Goal: Information Seeking & Learning: Learn about a topic

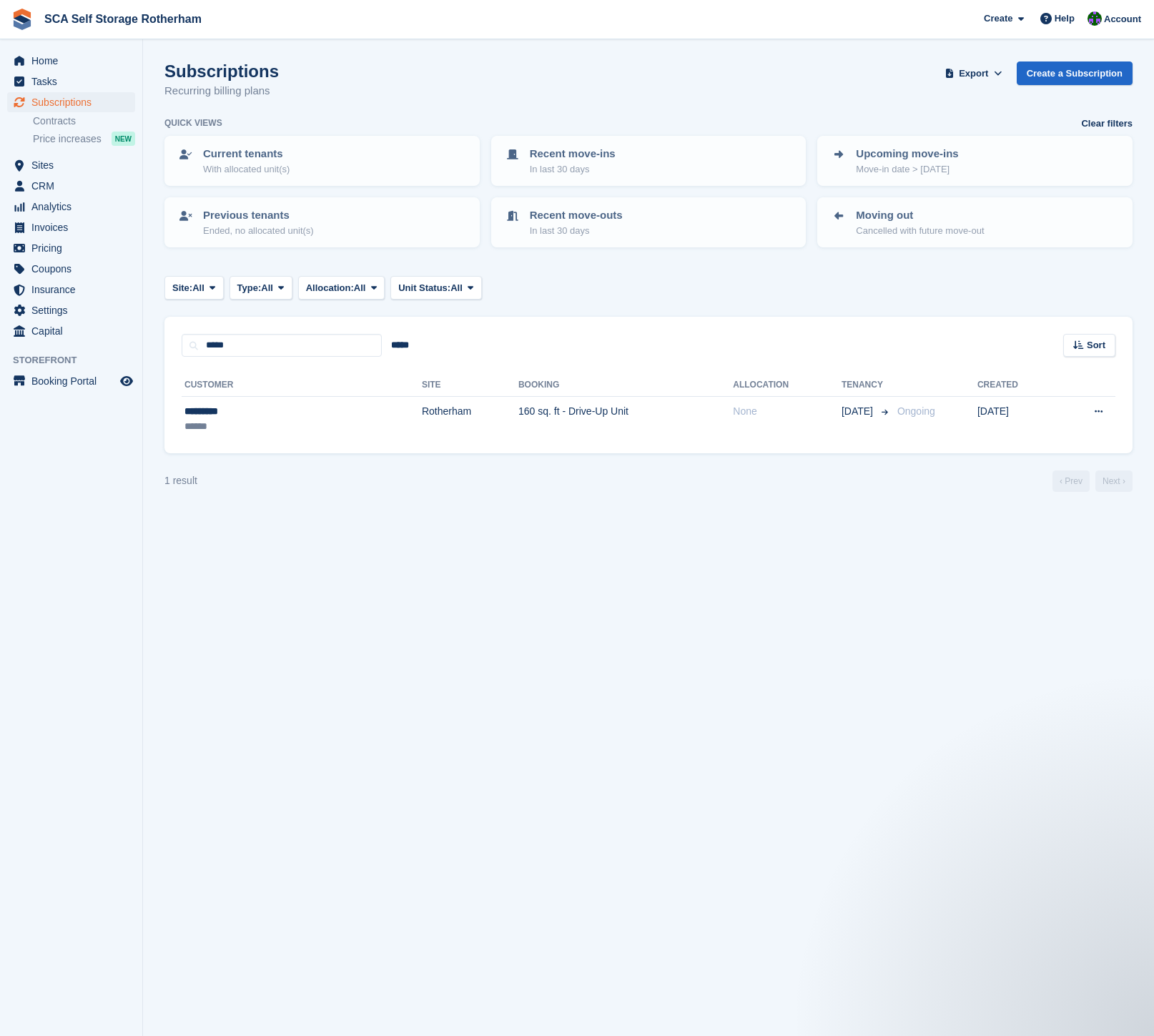
click at [51, 104] on span "Subscriptions" at bounding box center [74, 102] width 86 height 20
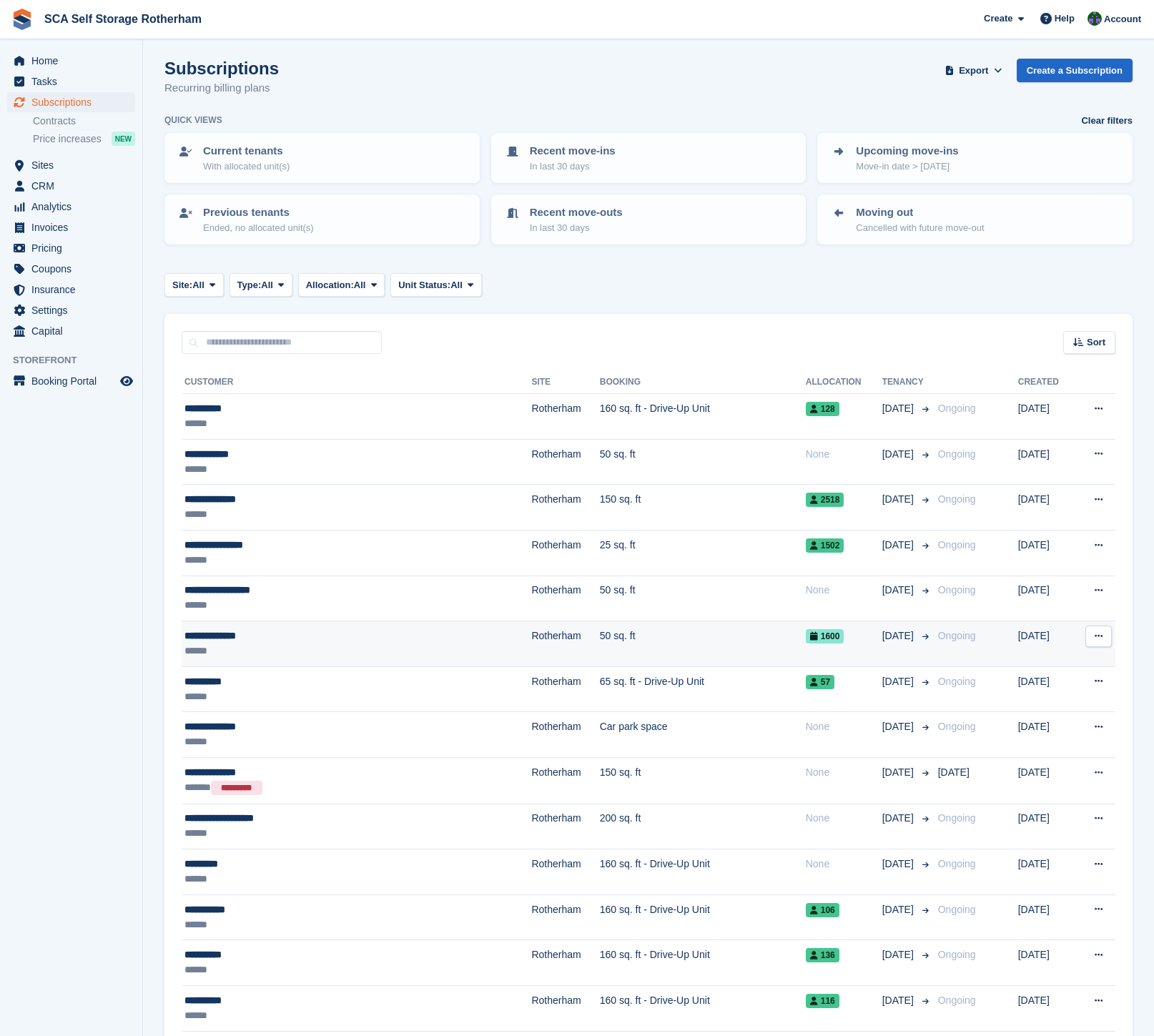
scroll to position [24, 0]
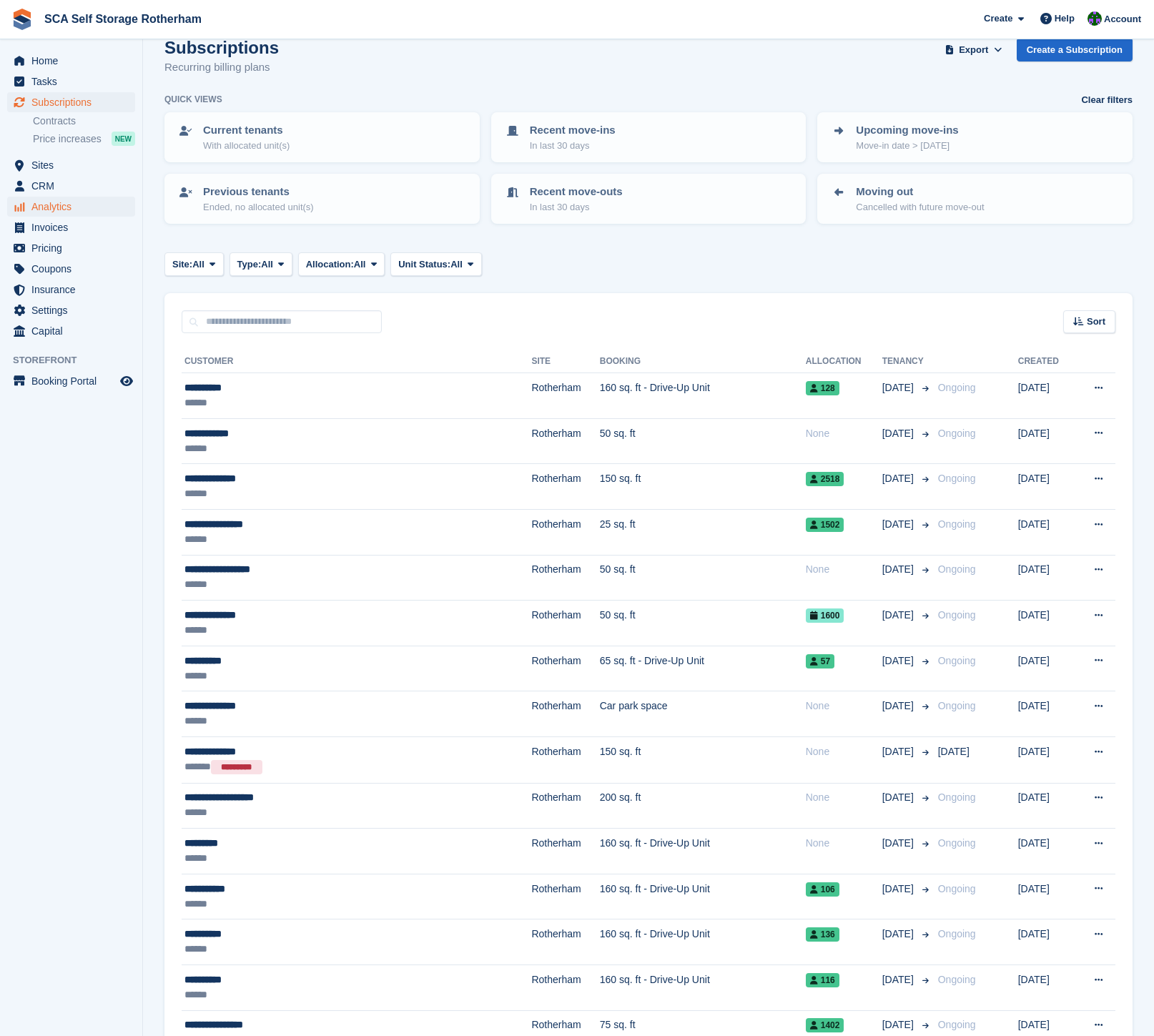
click at [58, 206] on span "Analytics" at bounding box center [74, 206] width 86 height 20
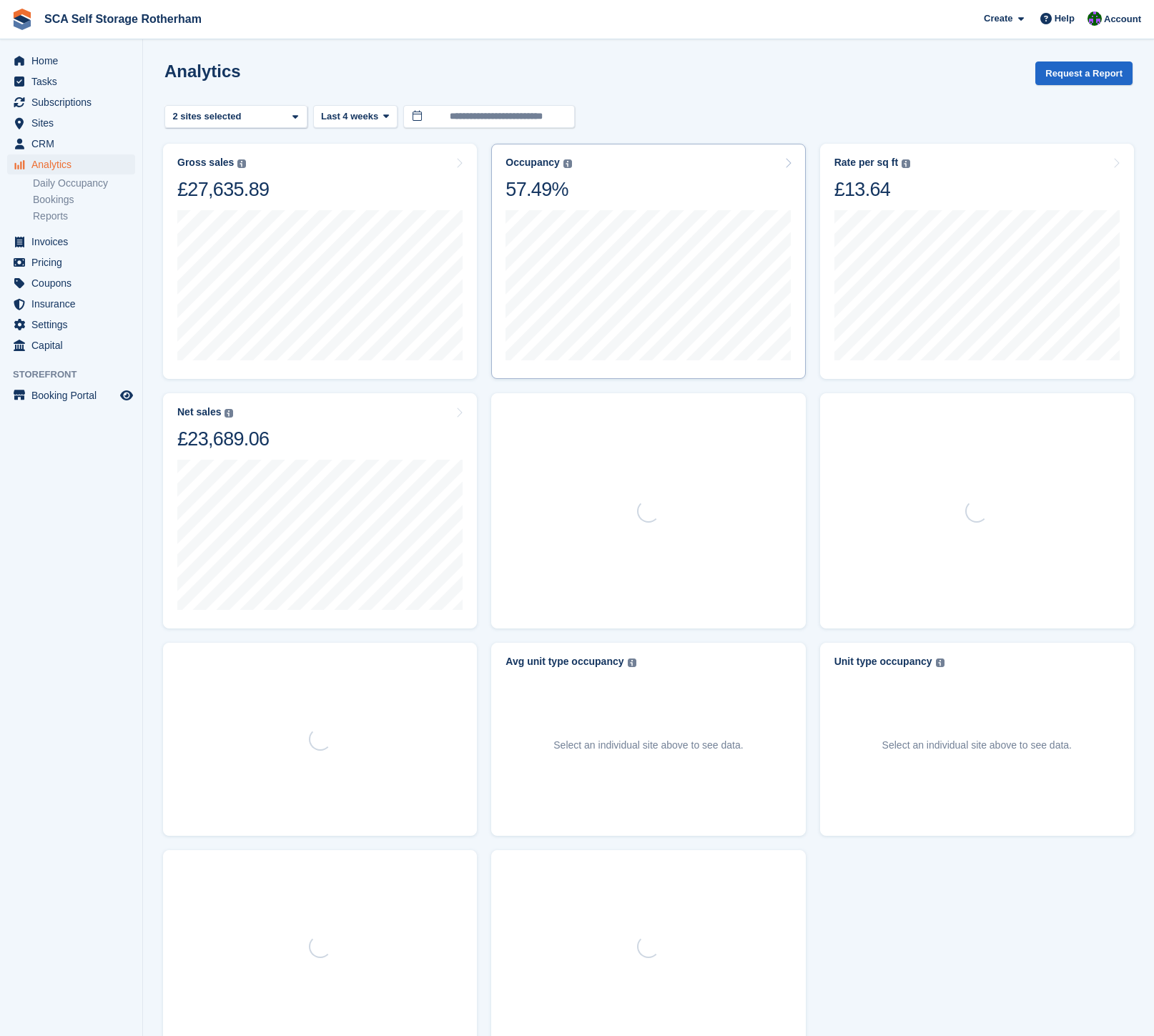
click at [664, 180] on div "Occupancy Percentage of all allocated units in terms of area. Includes units wi…" at bounding box center [648, 179] width 286 height 45
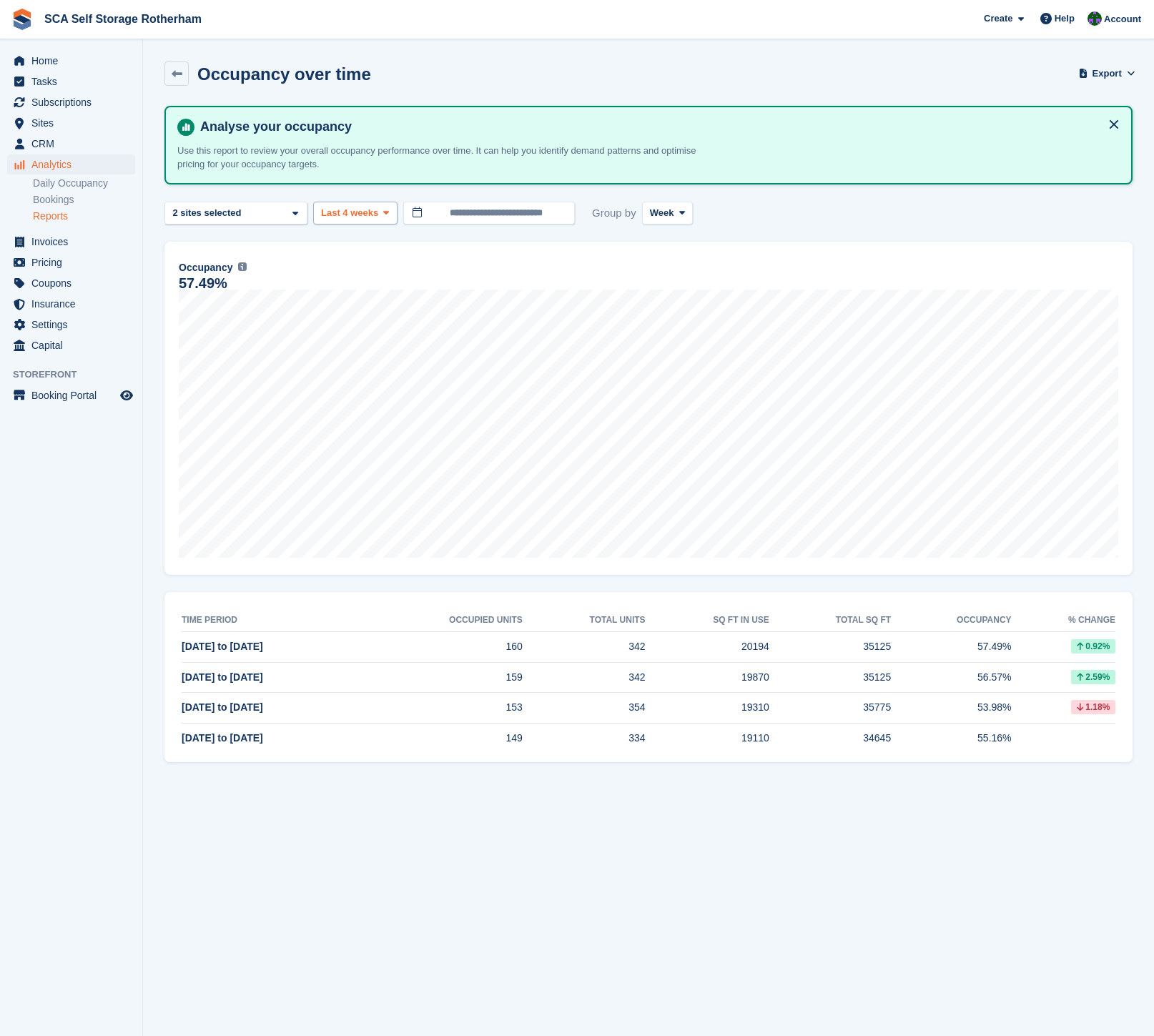
click at [388, 215] on icon at bounding box center [386, 212] width 6 height 9
click at [360, 346] on link "Last 6 months" at bounding box center [382, 350] width 124 height 25
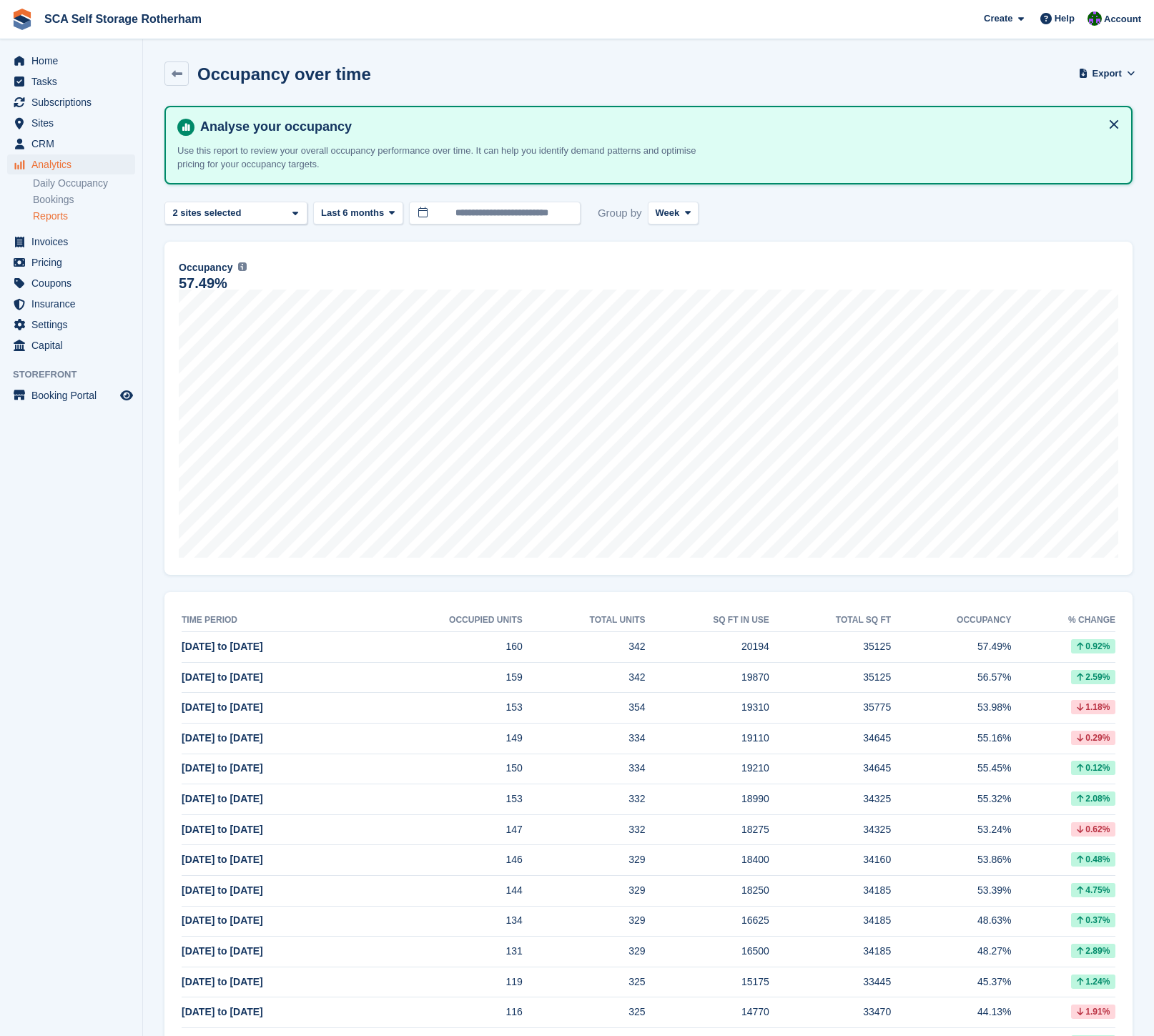
click at [675, 215] on span "Week" at bounding box center [667, 213] width 25 height 14
click at [673, 290] on link "Month" at bounding box center [716, 298] width 124 height 25
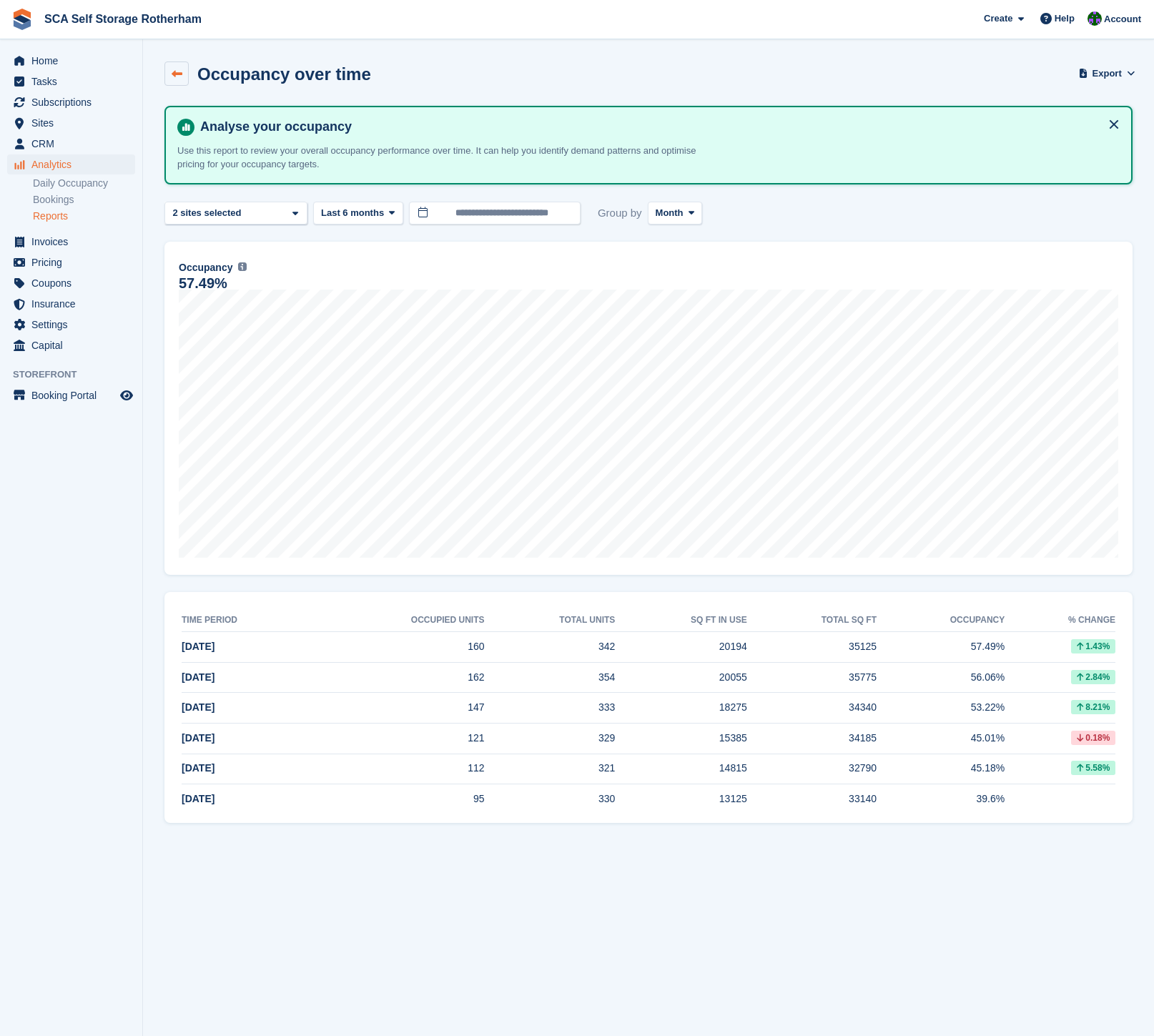
click at [179, 75] on icon at bounding box center [177, 74] width 10 height 10
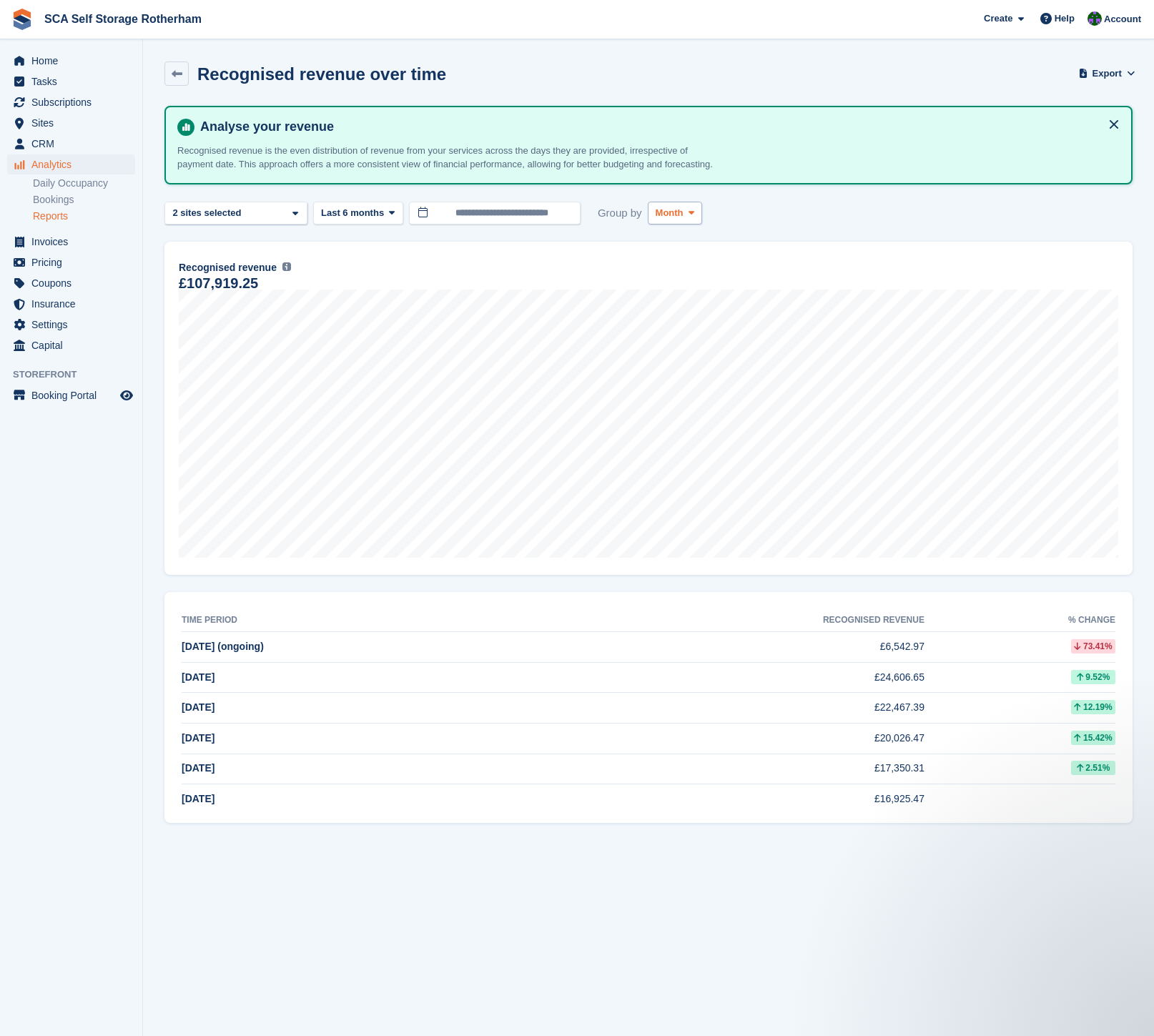
click at [684, 221] on span "Month" at bounding box center [669, 213] width 28 height 14
click at [669, 286] on link "Week" at bounding box center [716, 272] width 124 height 25
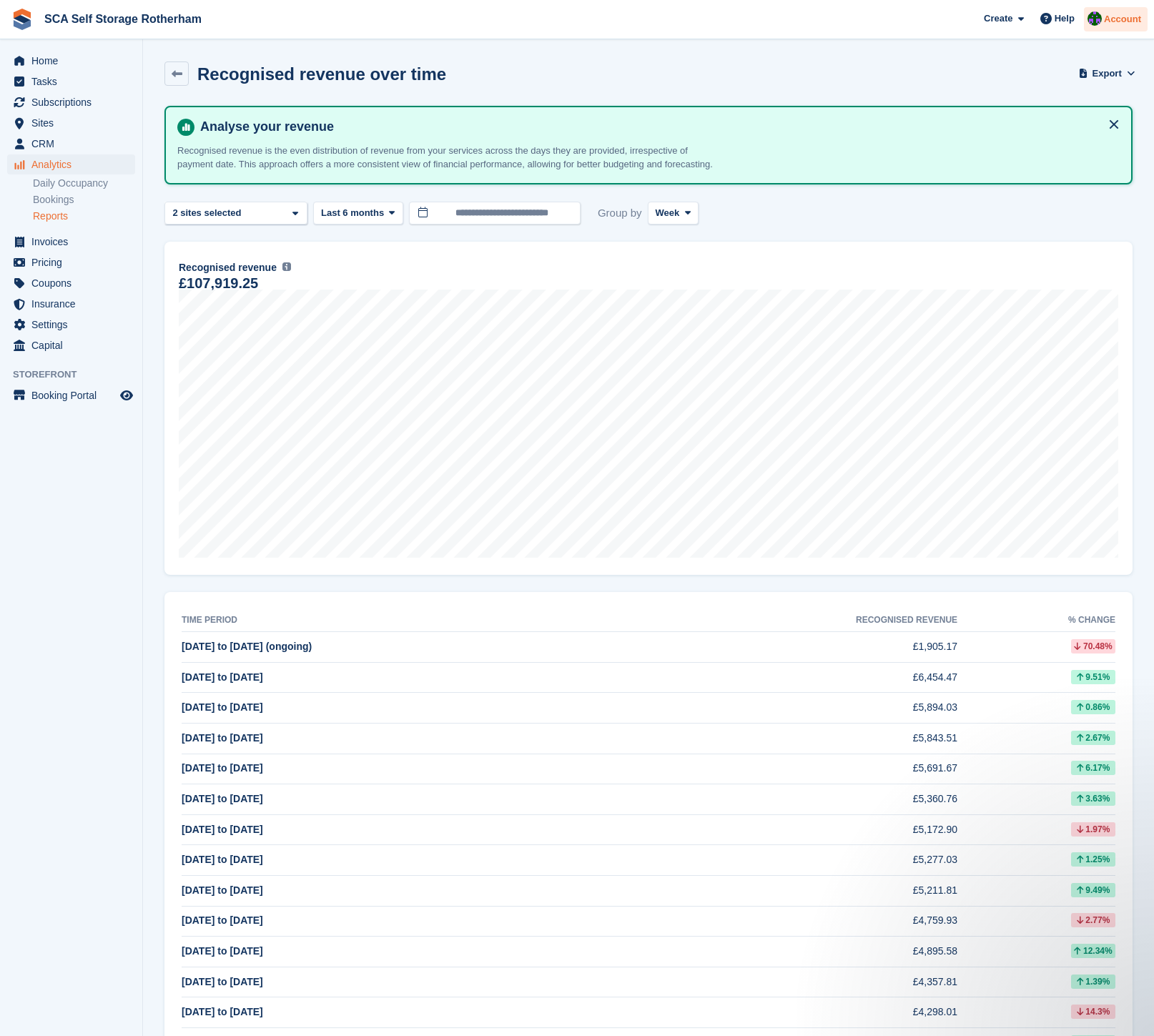
click at [1116, 25] on span "Account" at bounding box center [1123, 19] width 37 height 14
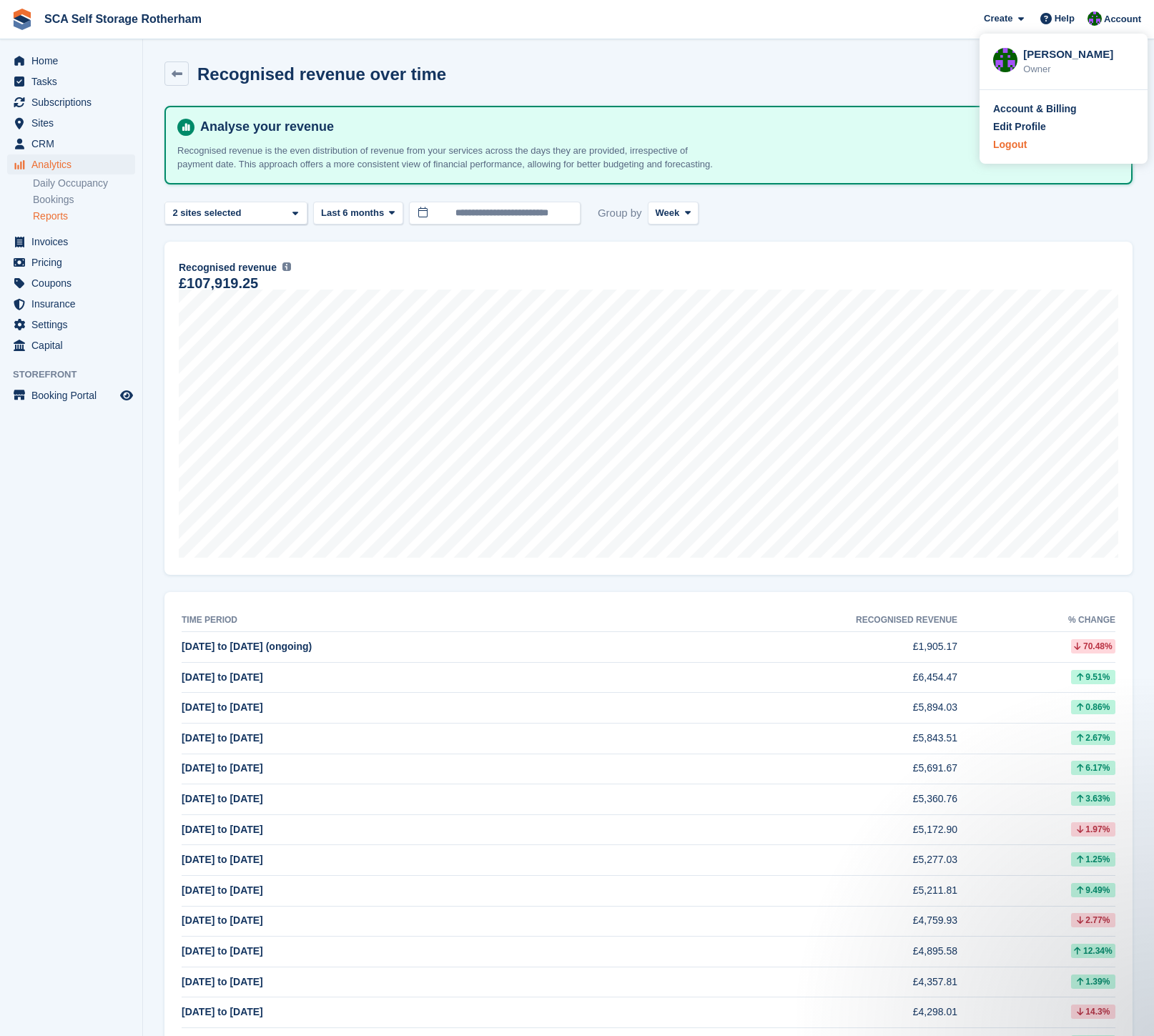
click at [1019, 140] on div "Logout" at bounding box center [1010, 145] width 34 height 15
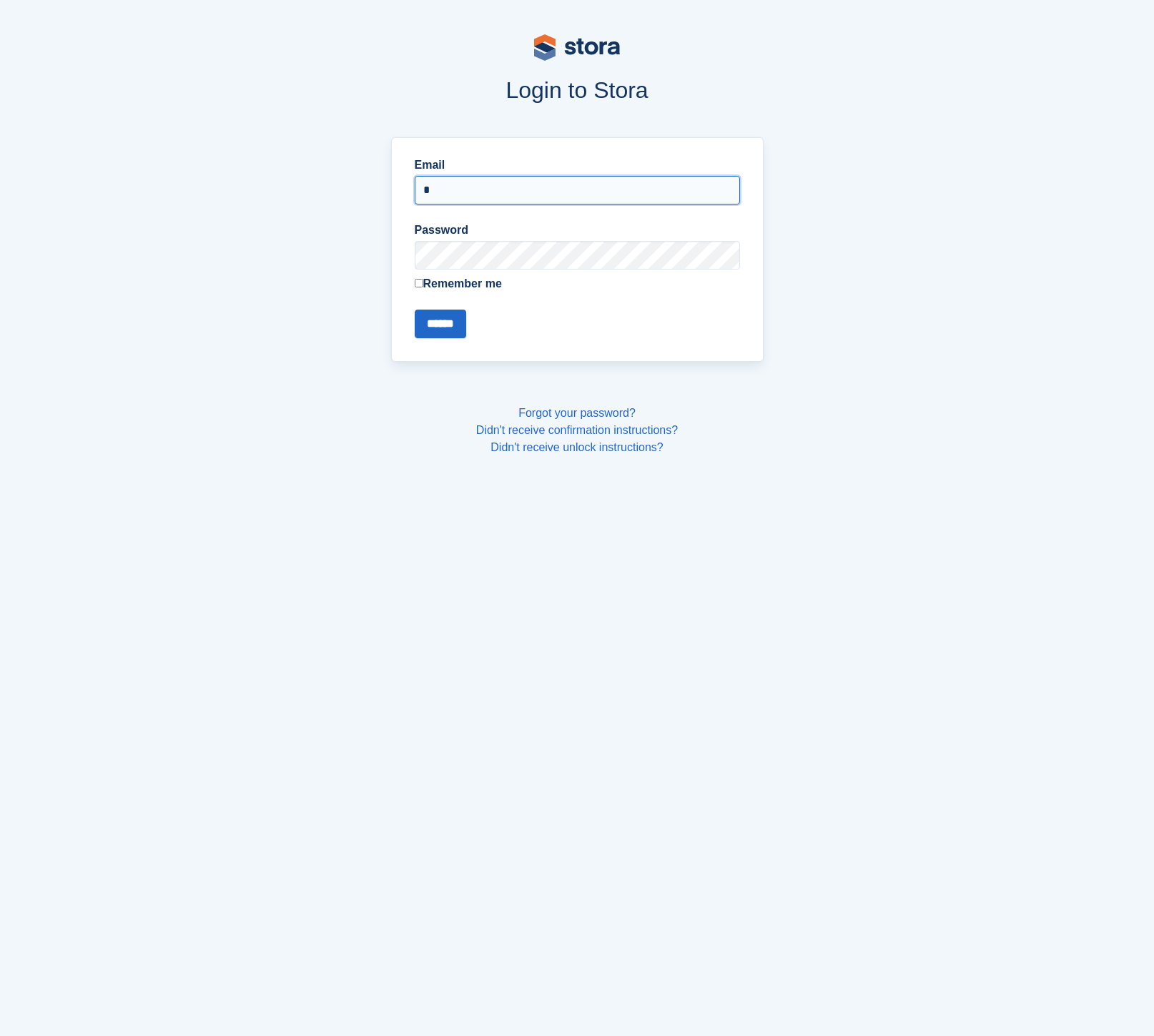
type input "**********"
click at [457, 325] on input "******" at bounding box center [440, 324] width 52 height 28
